Goal: Information Seeking & Learning: Check status

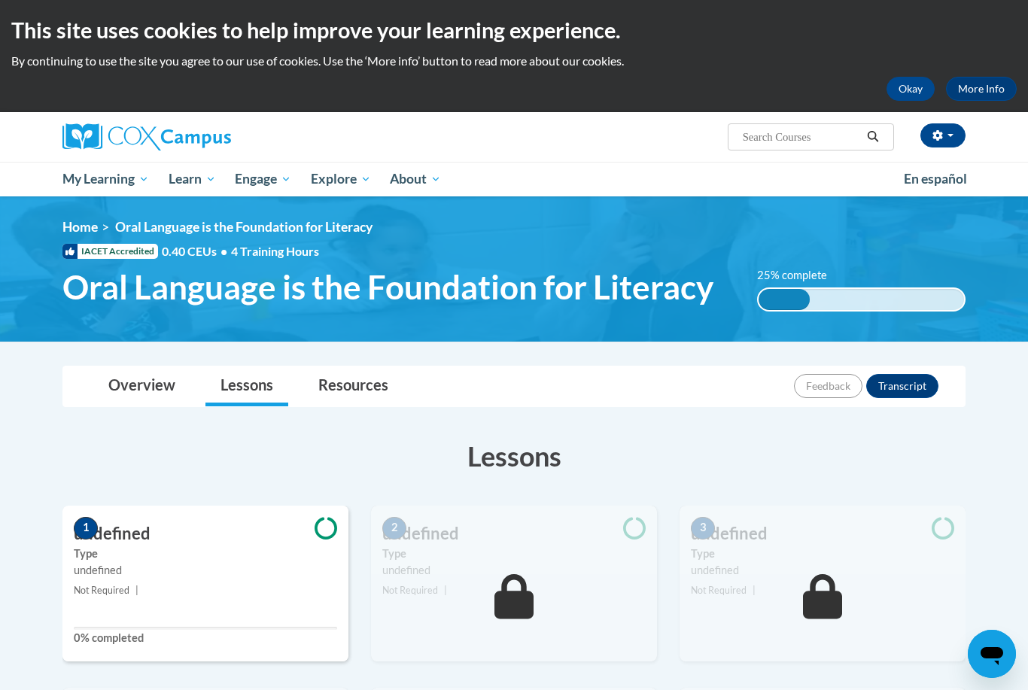
click at [0, 0] on span "My Course Progress" at bounding box center [0, 0] width 0 height 0
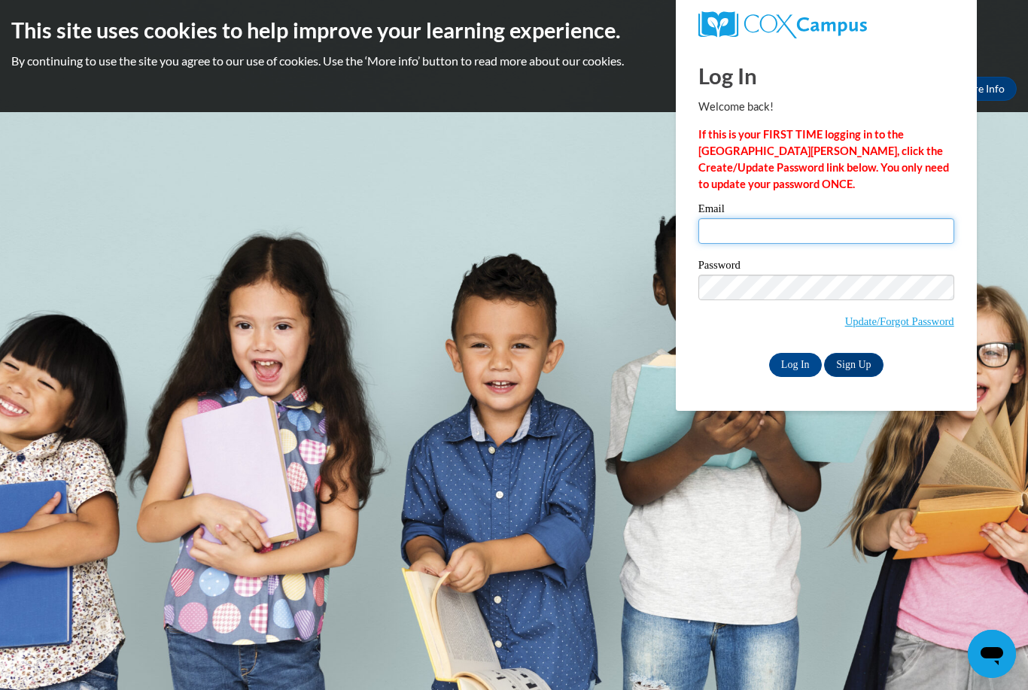
type input "nmoya@suzukischool.com"
click at [794, 363] on input "Log In" at bounding box center [795, 365] width 53 height 24
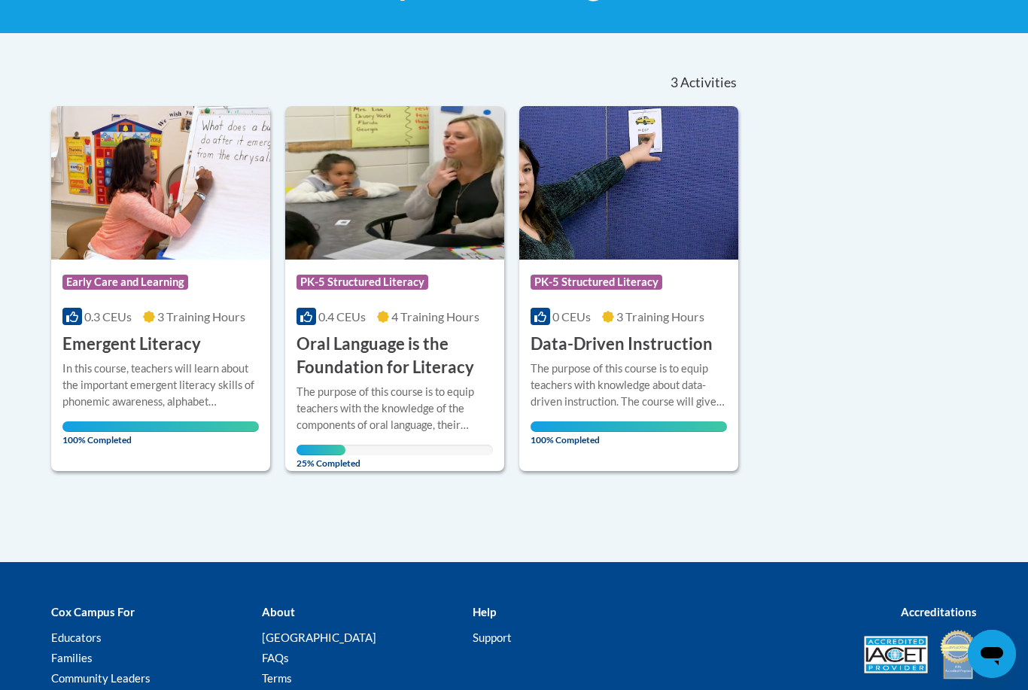
scroll to position [281, 0]
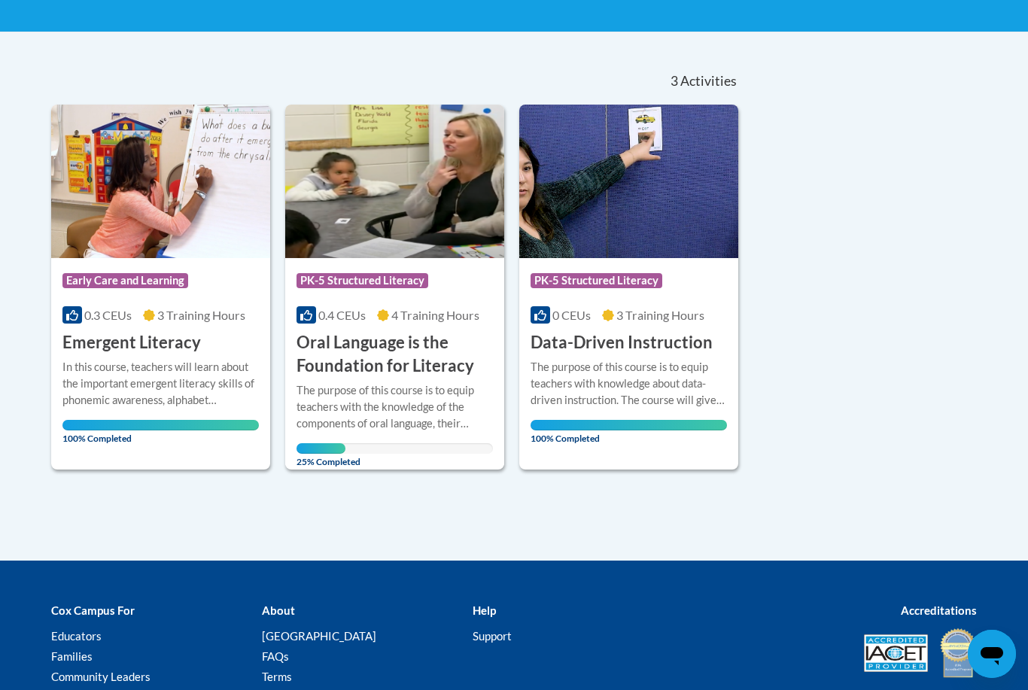
click at [404, 337] on h3 "Oral Language is the Foundation for Literacy" at bounding box center [394, 354] width 196 height 47
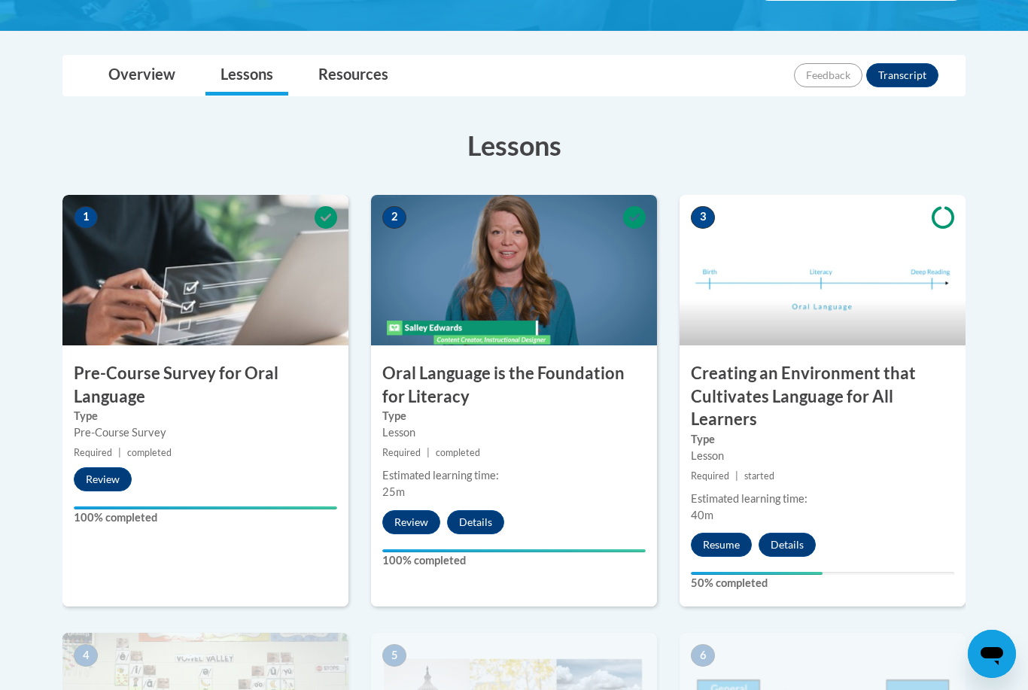
scroll to position [323, 0]
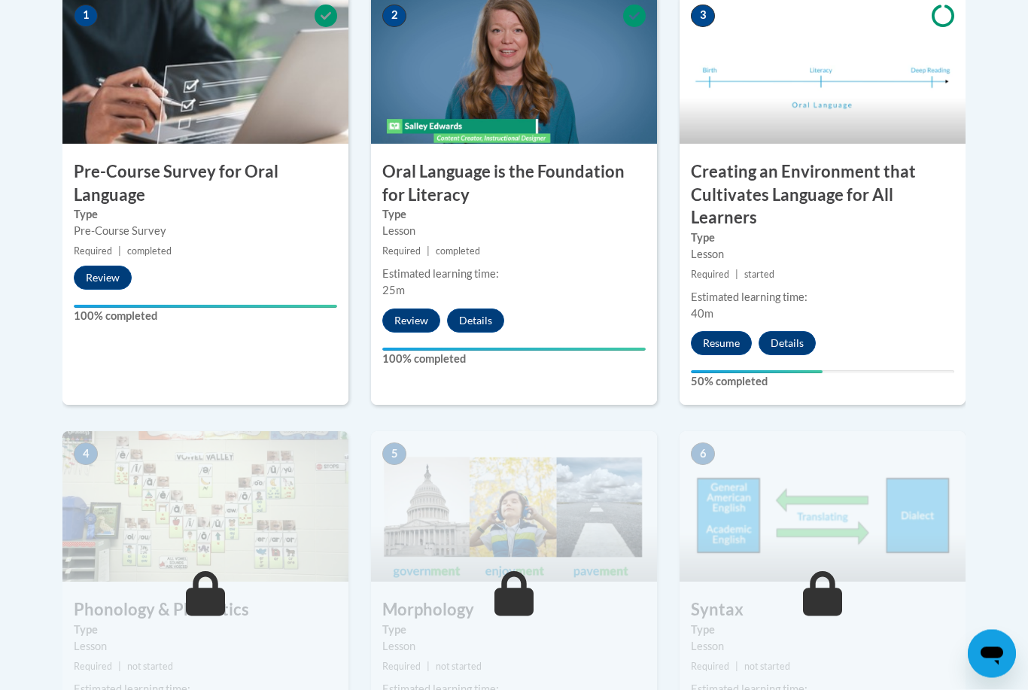
click at [721, 333] on button "Resume" at bounding box center [721, 344] width 61 height 24
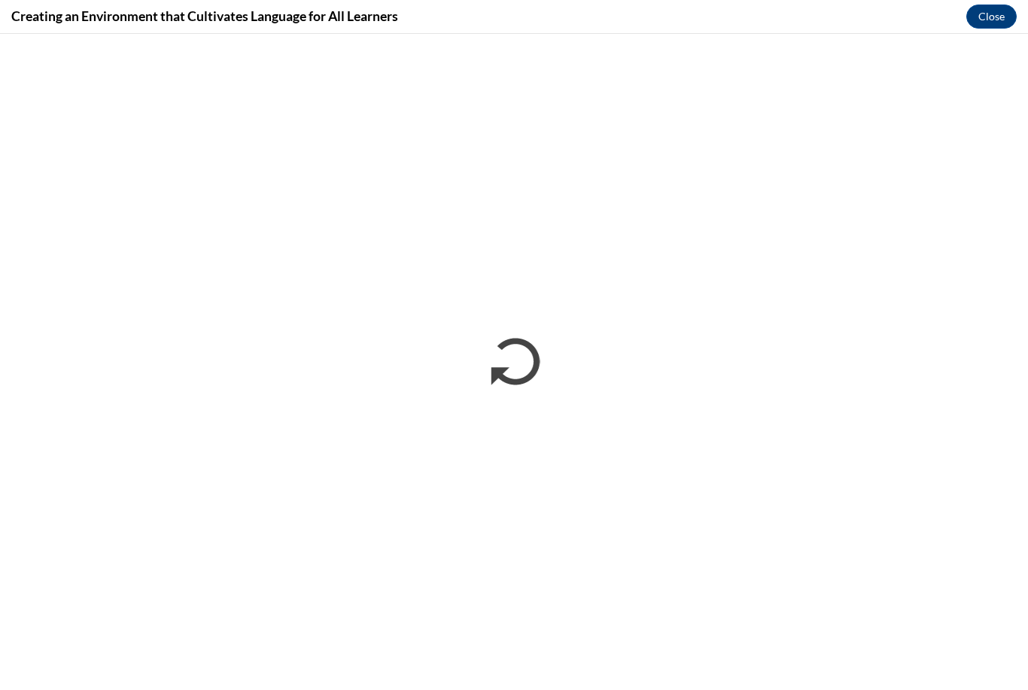
scroll to position [536, 0]
